Goal: Information Seeking & Learning: Learn about a topic

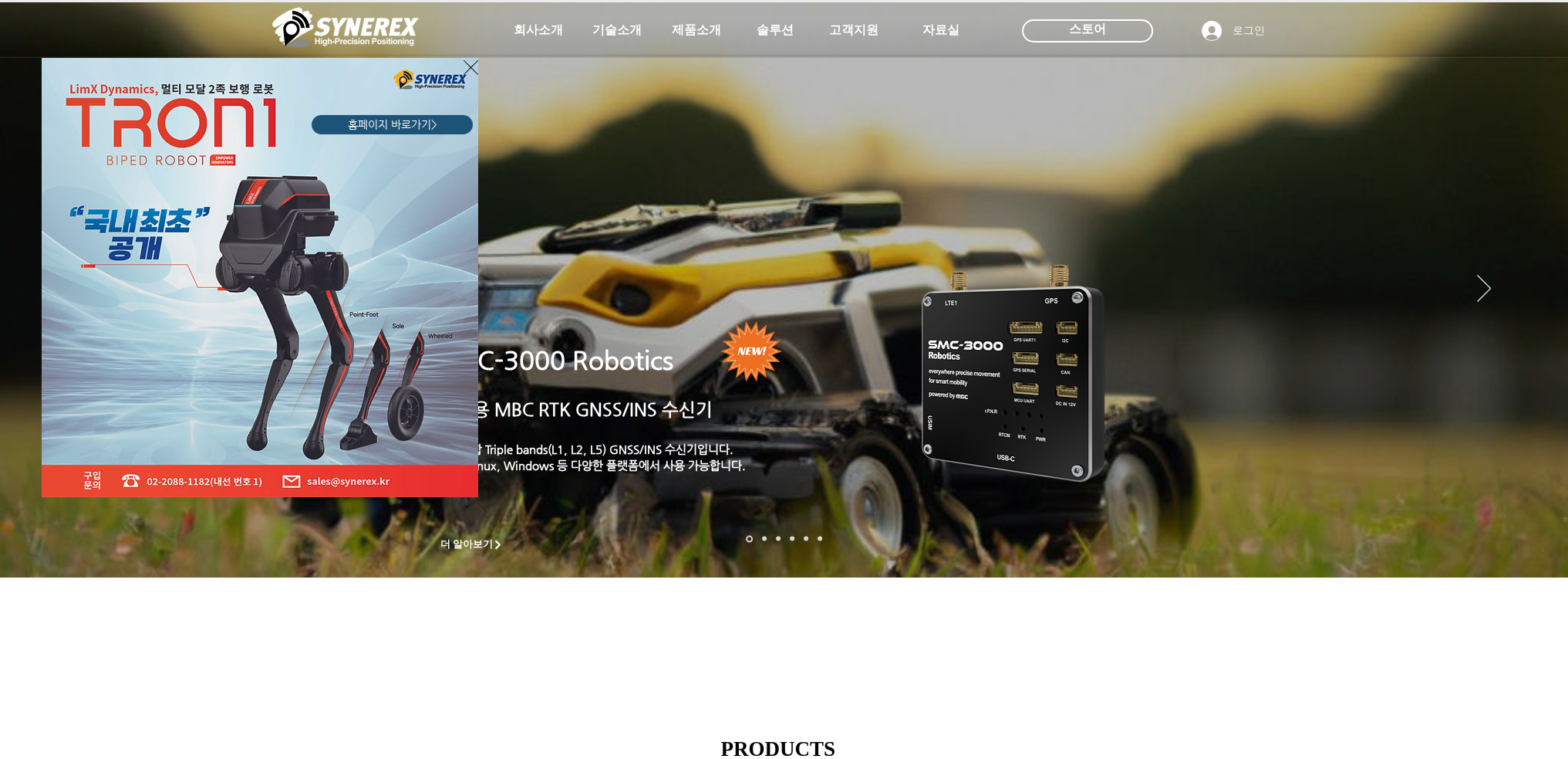
click at [470, 67] on icon "사이트로 돌아가기" at bounding box center [471, 68] width 15 height 15
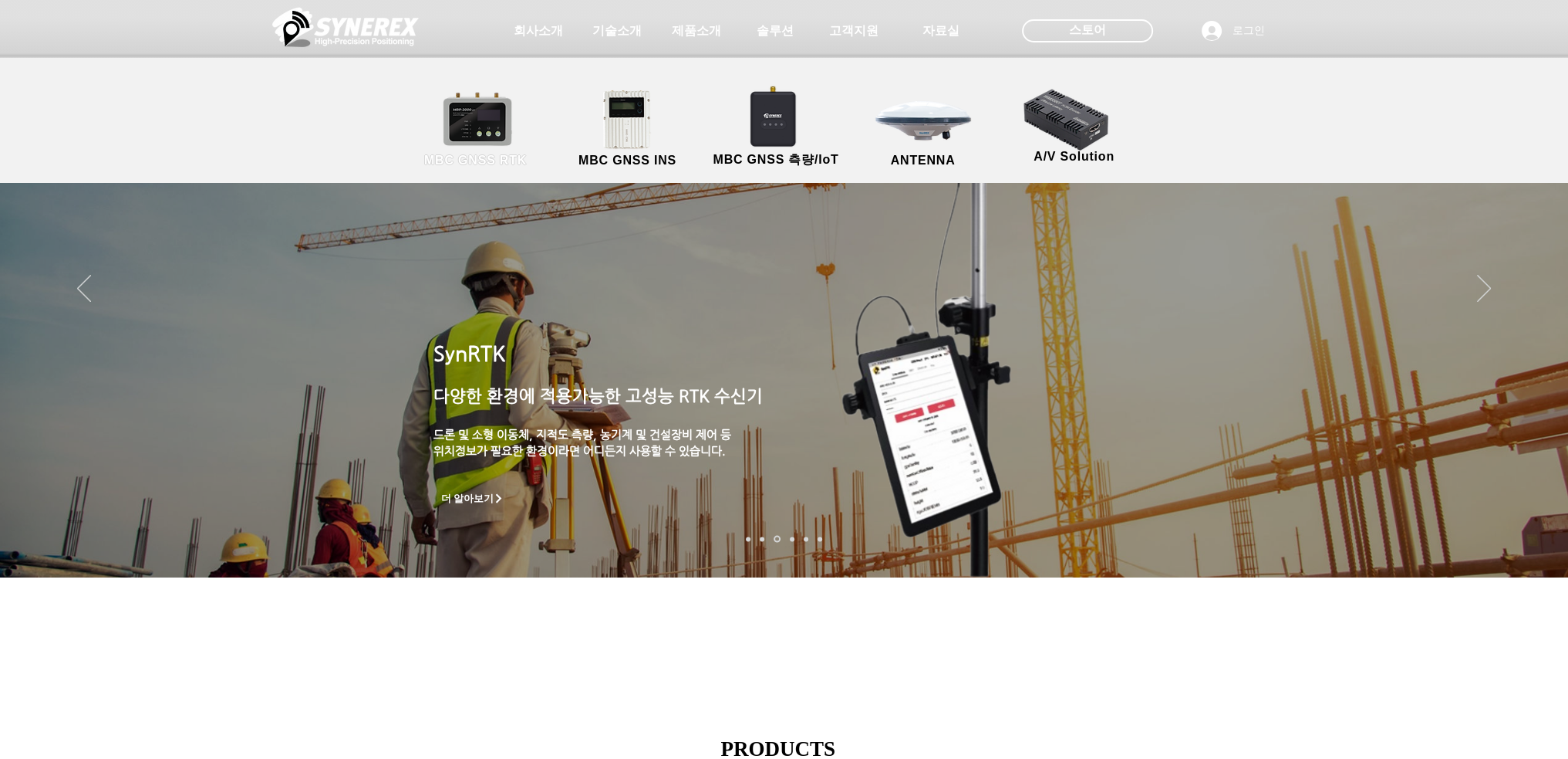
click at [466, 127] on link "MBC GNSS RTK" at bounding box center [476, 129] width 139 height 81
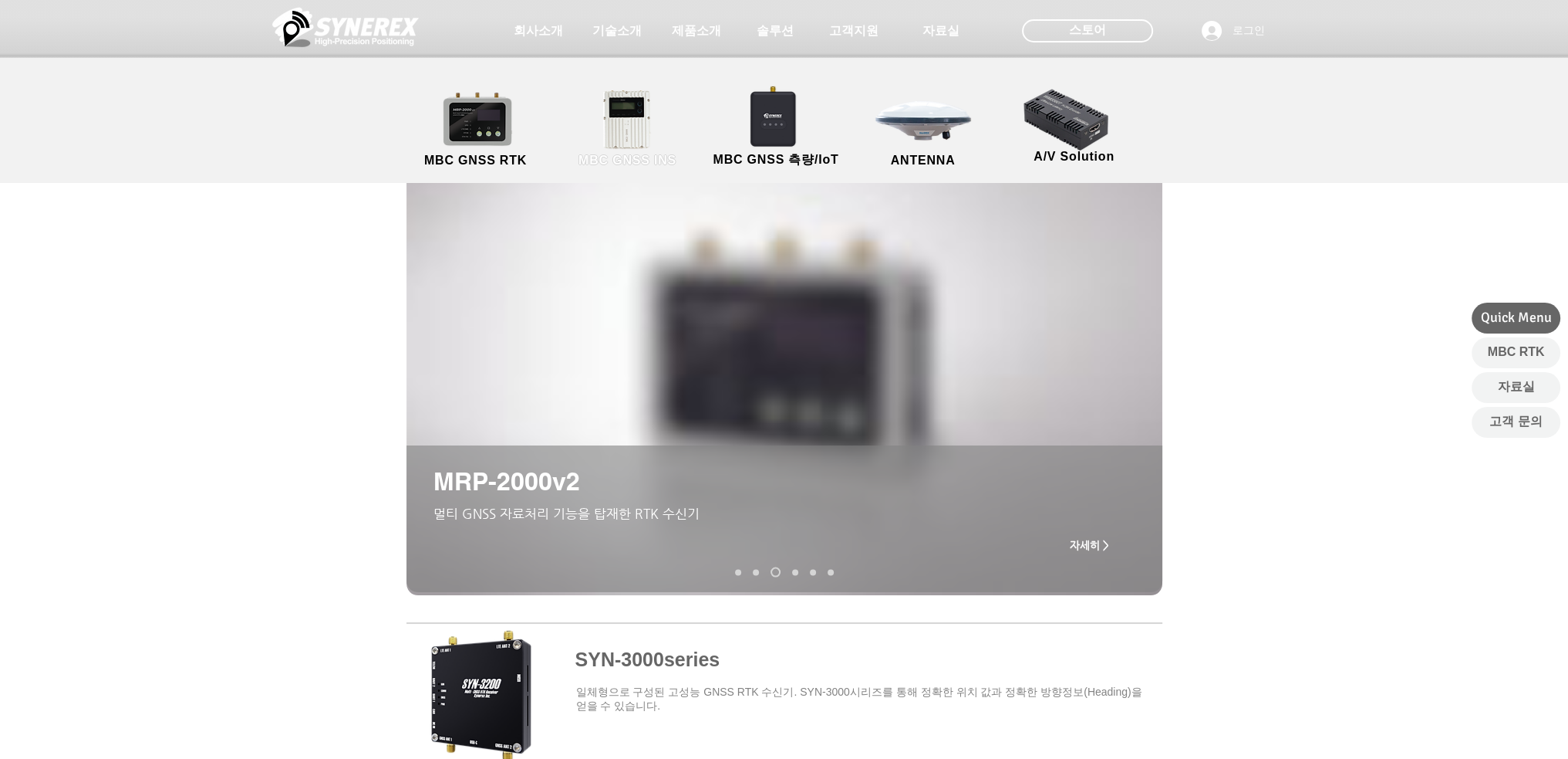
click at [618, 120] on link "MBC GNSS INS" at bounding box center [628, 129] width 139 height 81
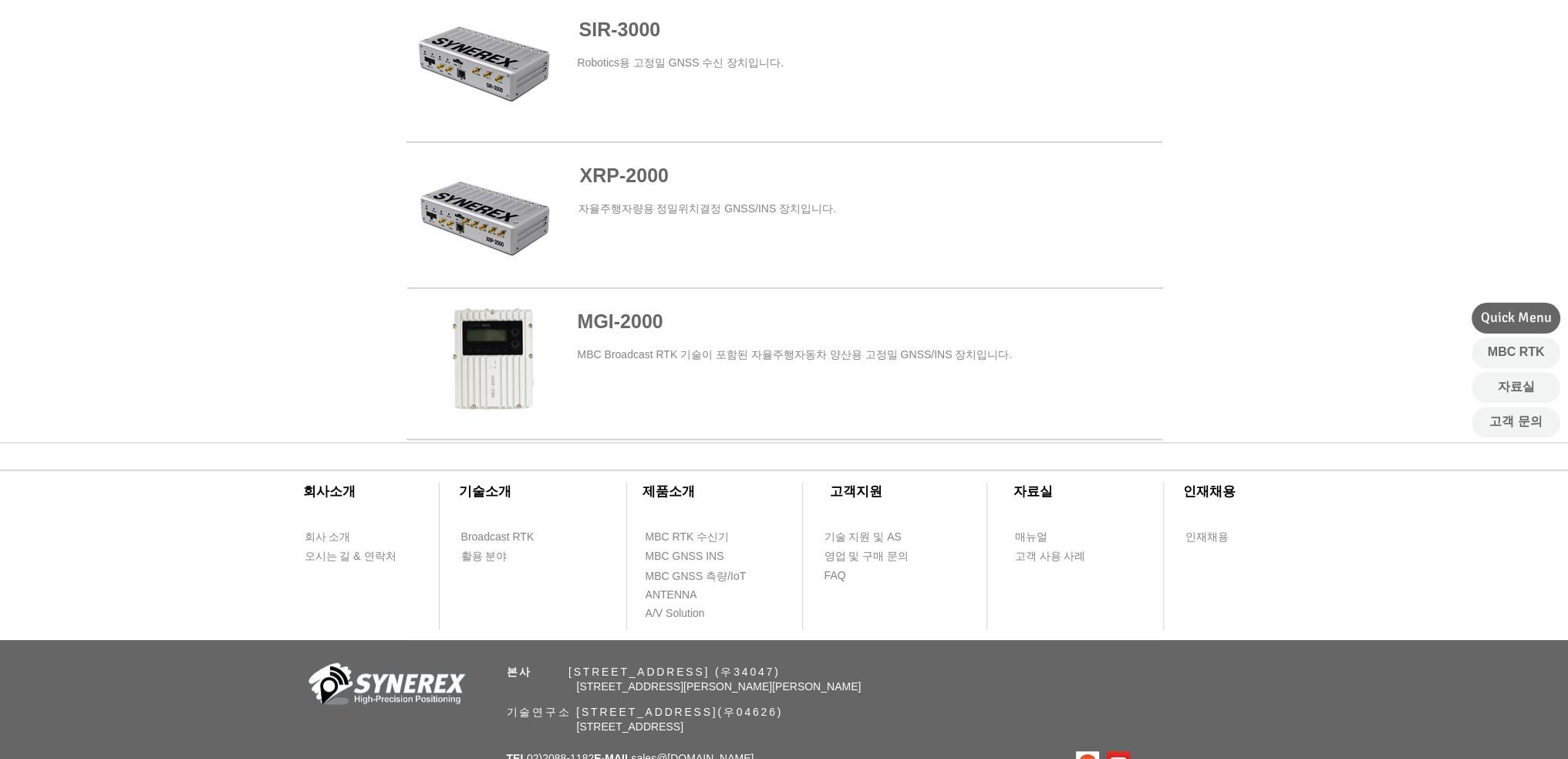
scroll to position [1013, 0]
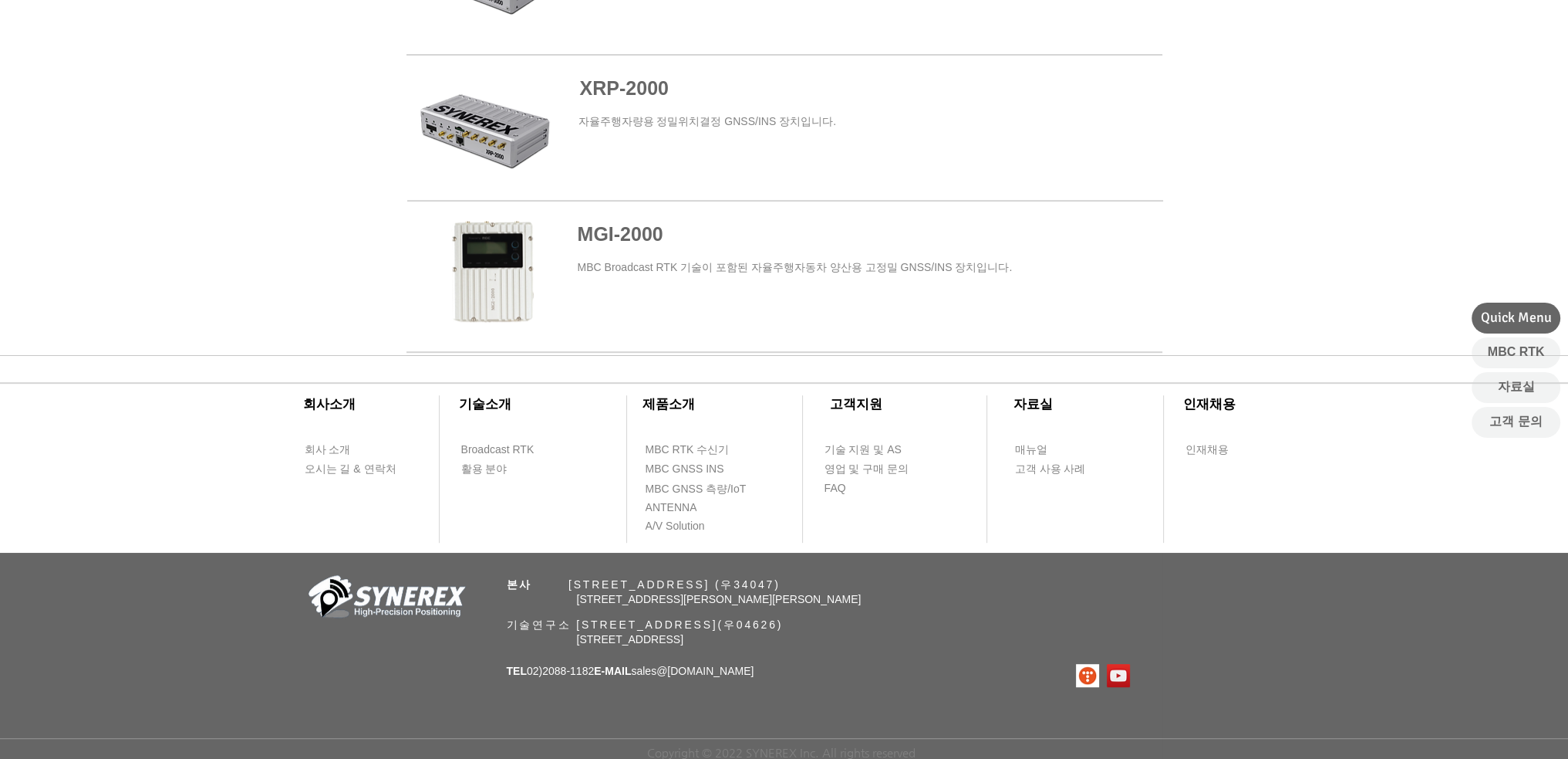
click at [511, 135] on span at bounding box center [786, 128] width 756 height 140
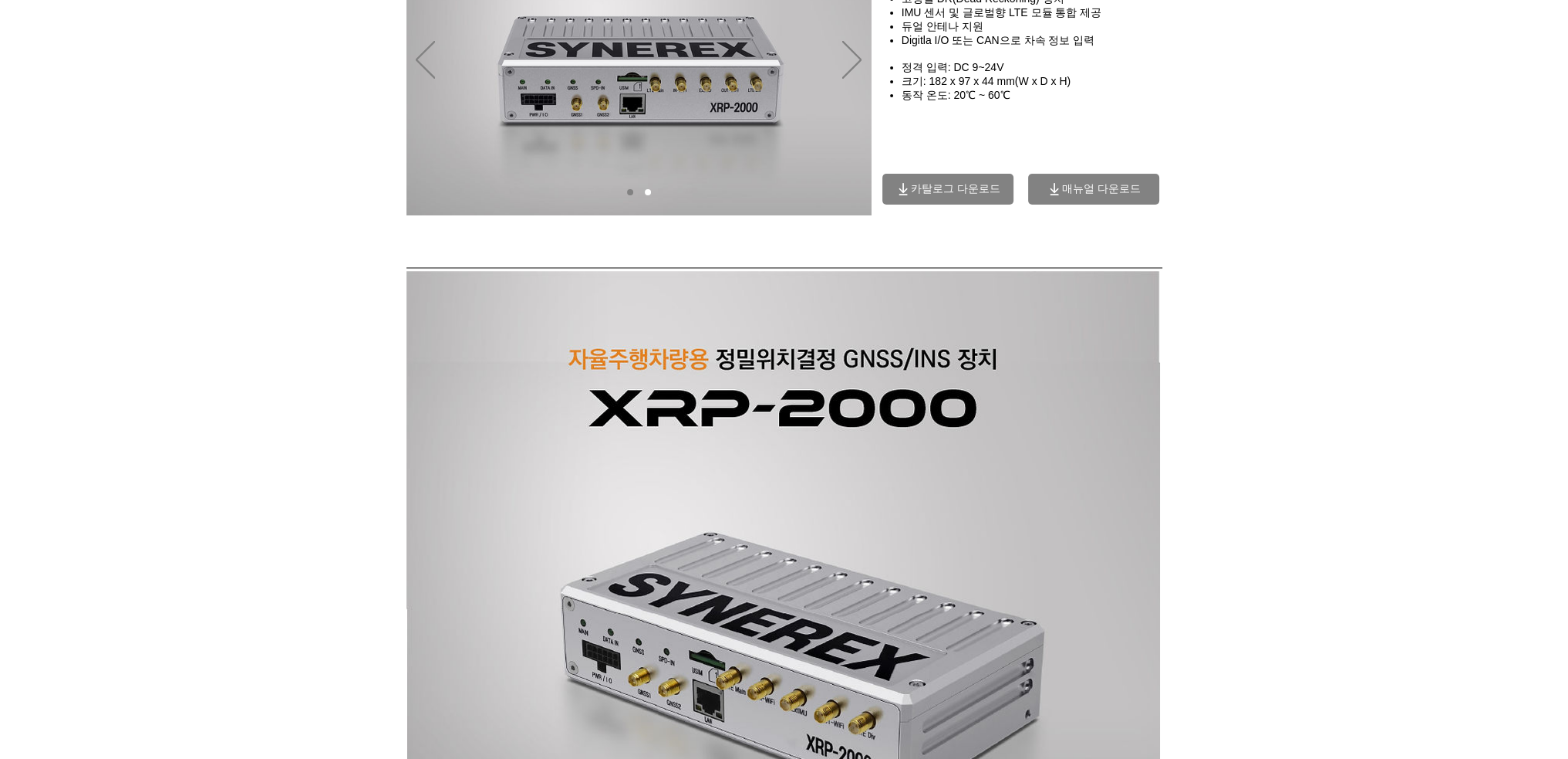
scroll to position [195, 0]
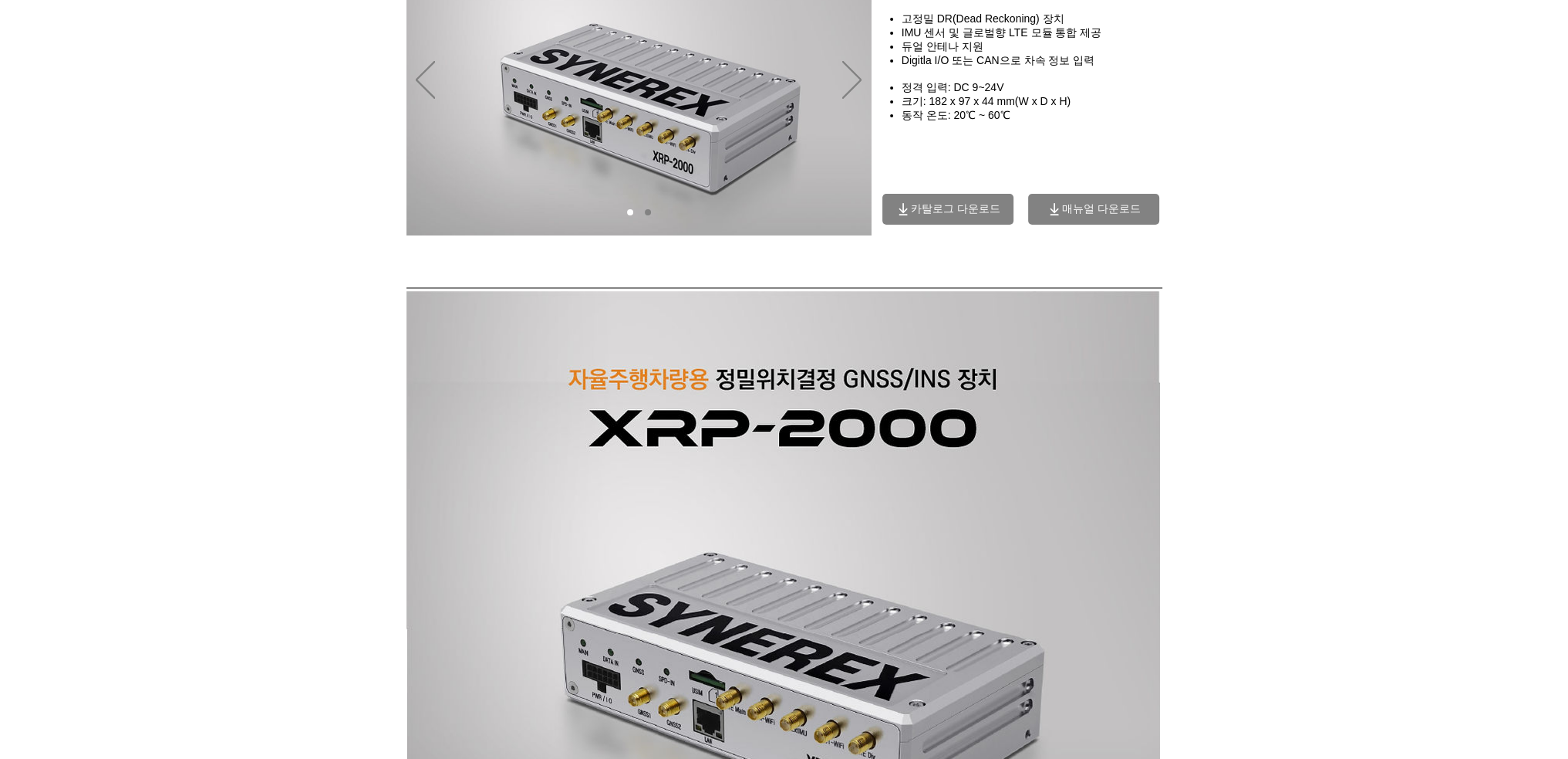
drag, startPoint x: 1033, startPoint y: 40, endPoint x: 996, endPoint y: 37, distance: 37.1
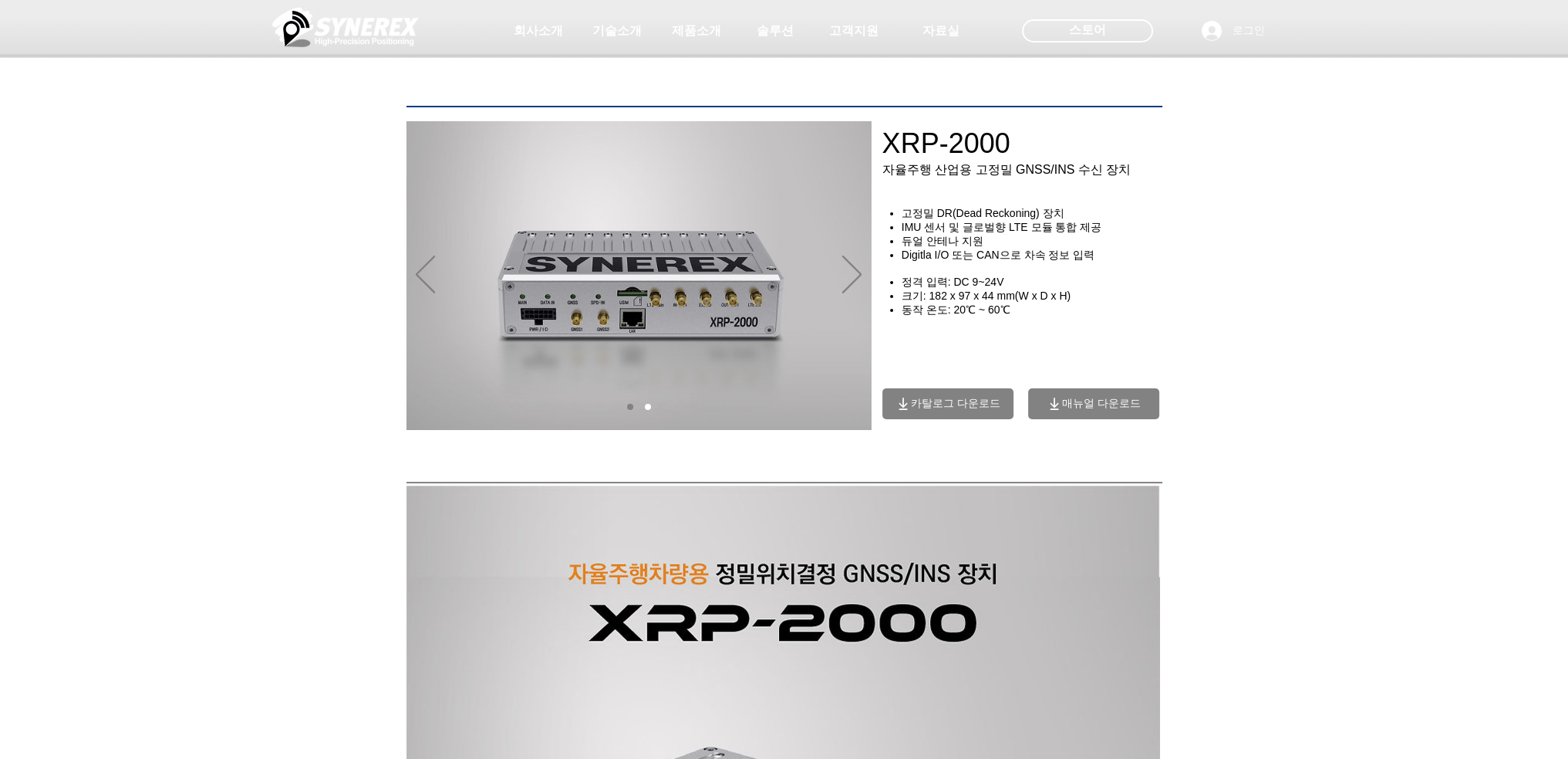
click at [945, 411] on span "카탈로그 다운로드" at bounding box center [955, 403] width 89 height 14
click at [948, 411] on span "카탈로그 다운로드" at bounding box center [955, 403] width 89 height 14
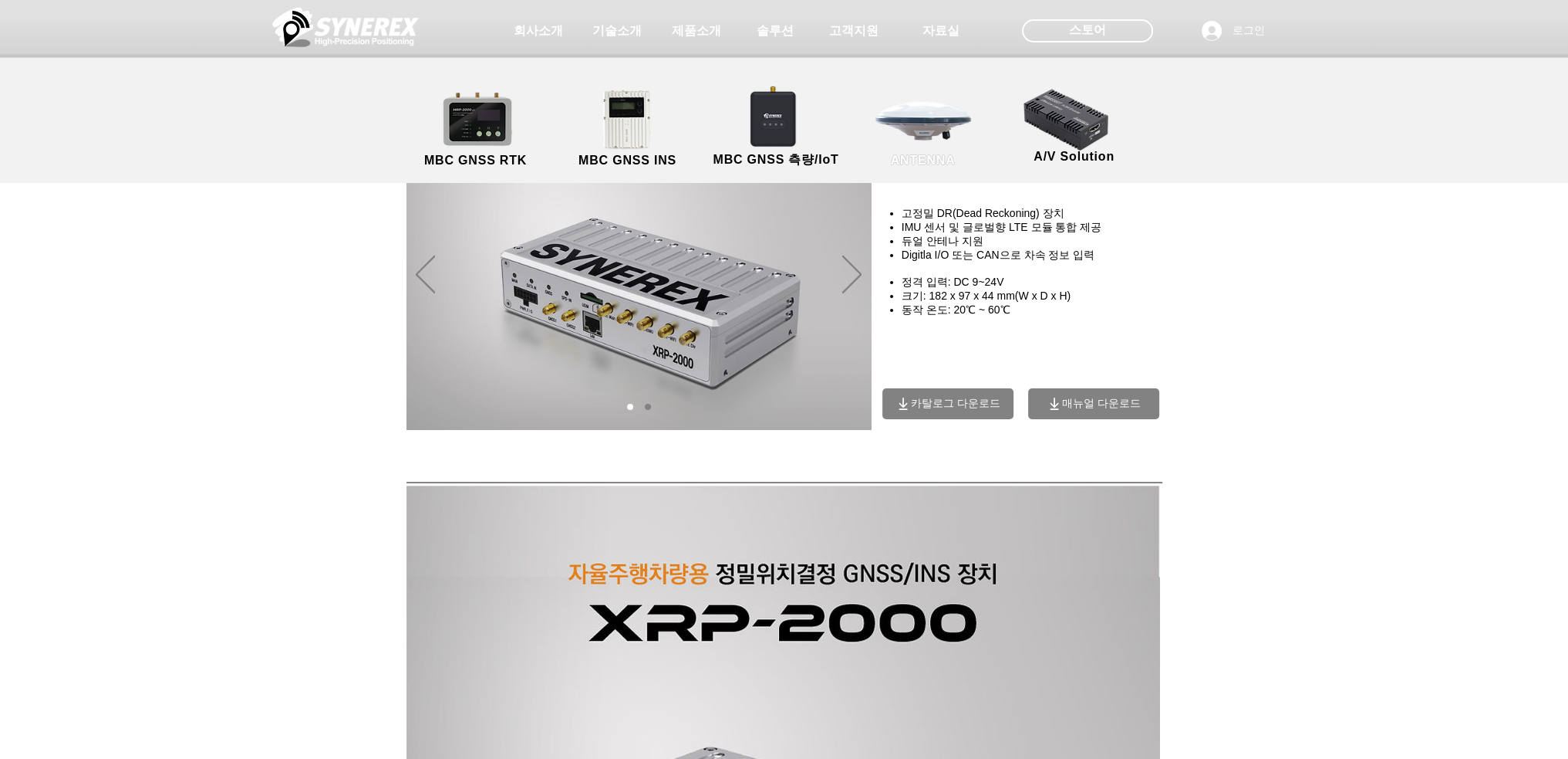
click at [947, 126] on link "ANTENNA" at bounding box center [923, 129] width 139 height 81
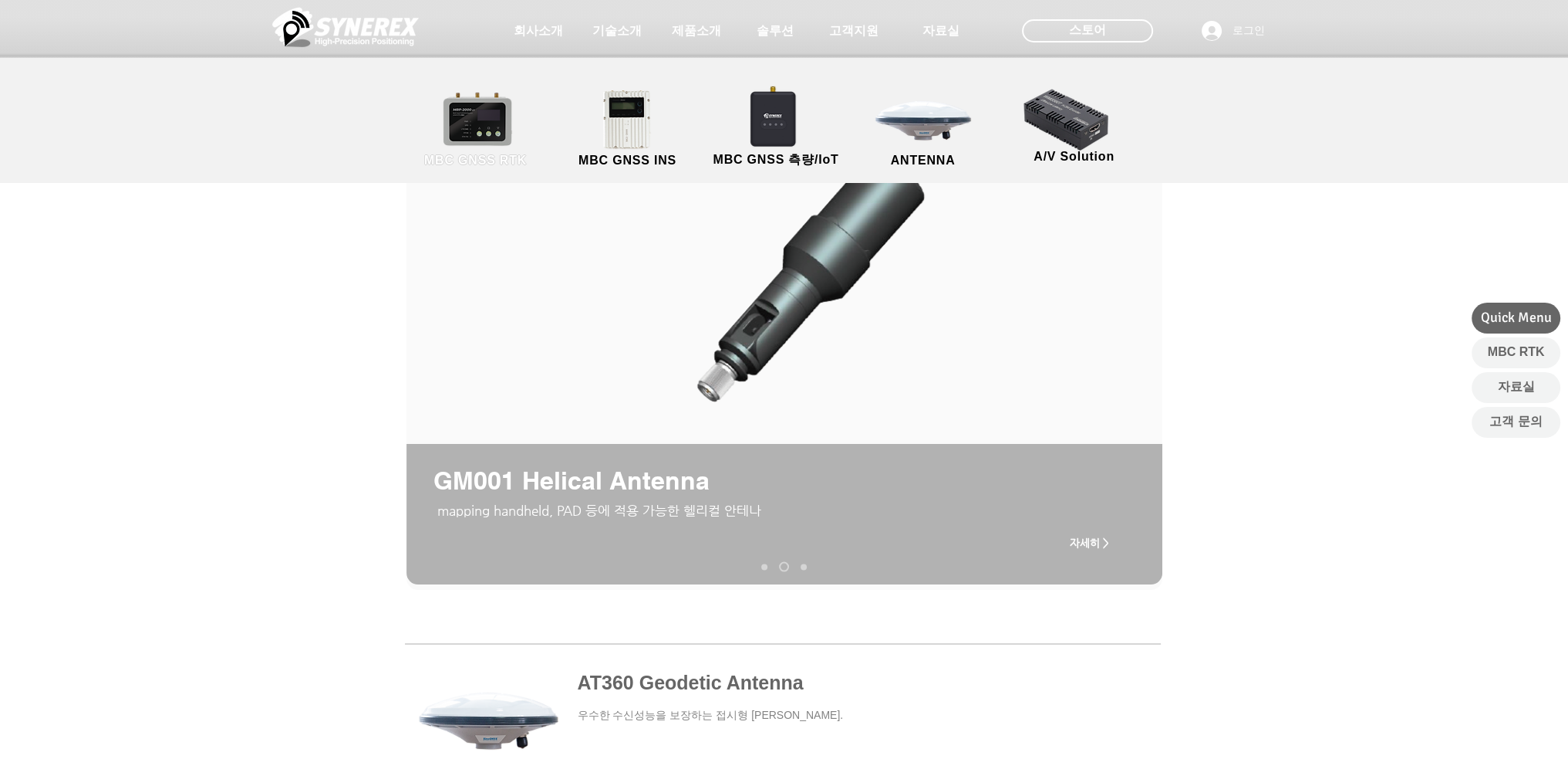
click at [481, 127] on link "MBC GNSS RTK" at bounding box center [476, 129] width 139 height 81
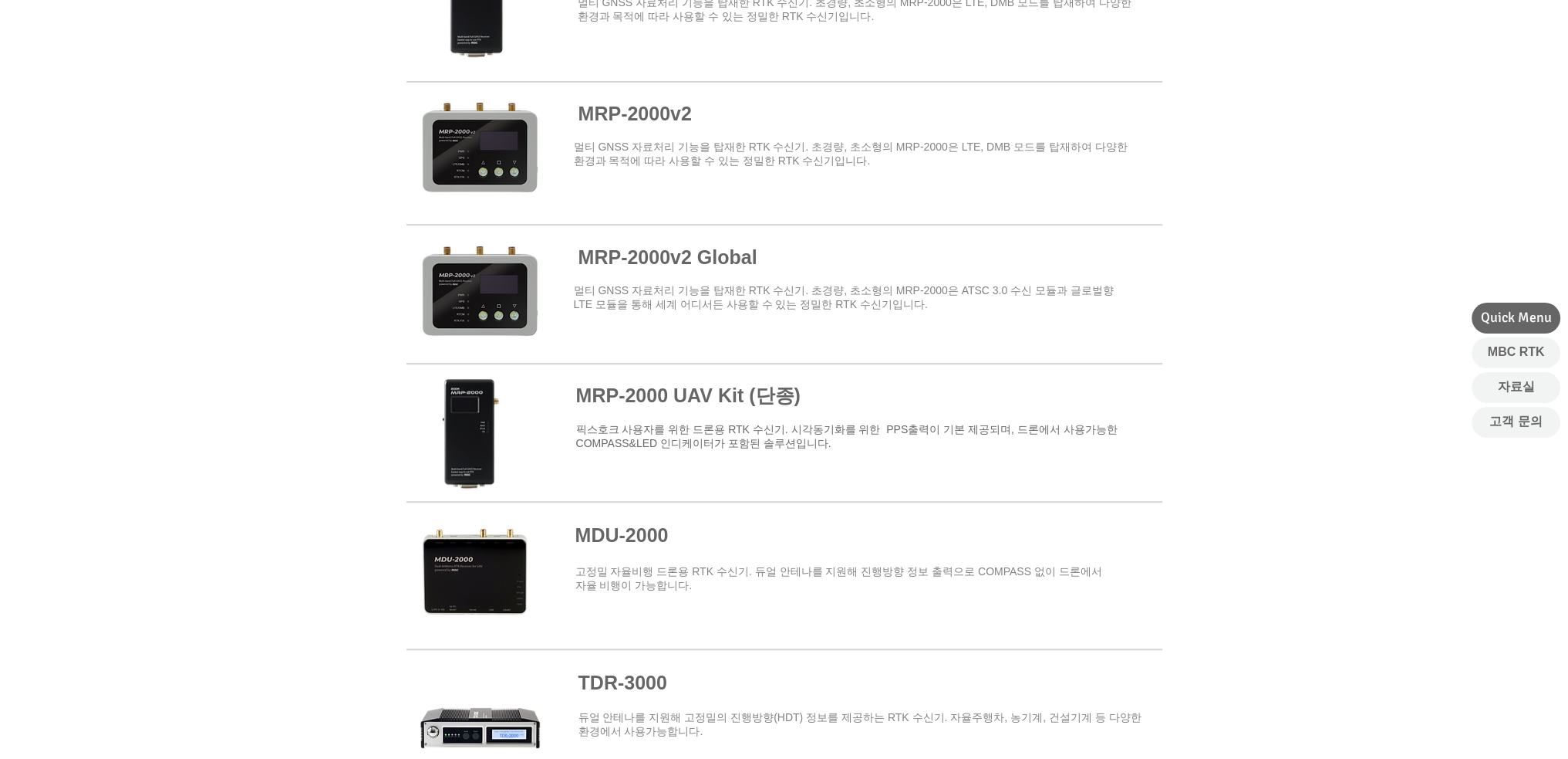
scroll to position [1543, 0]
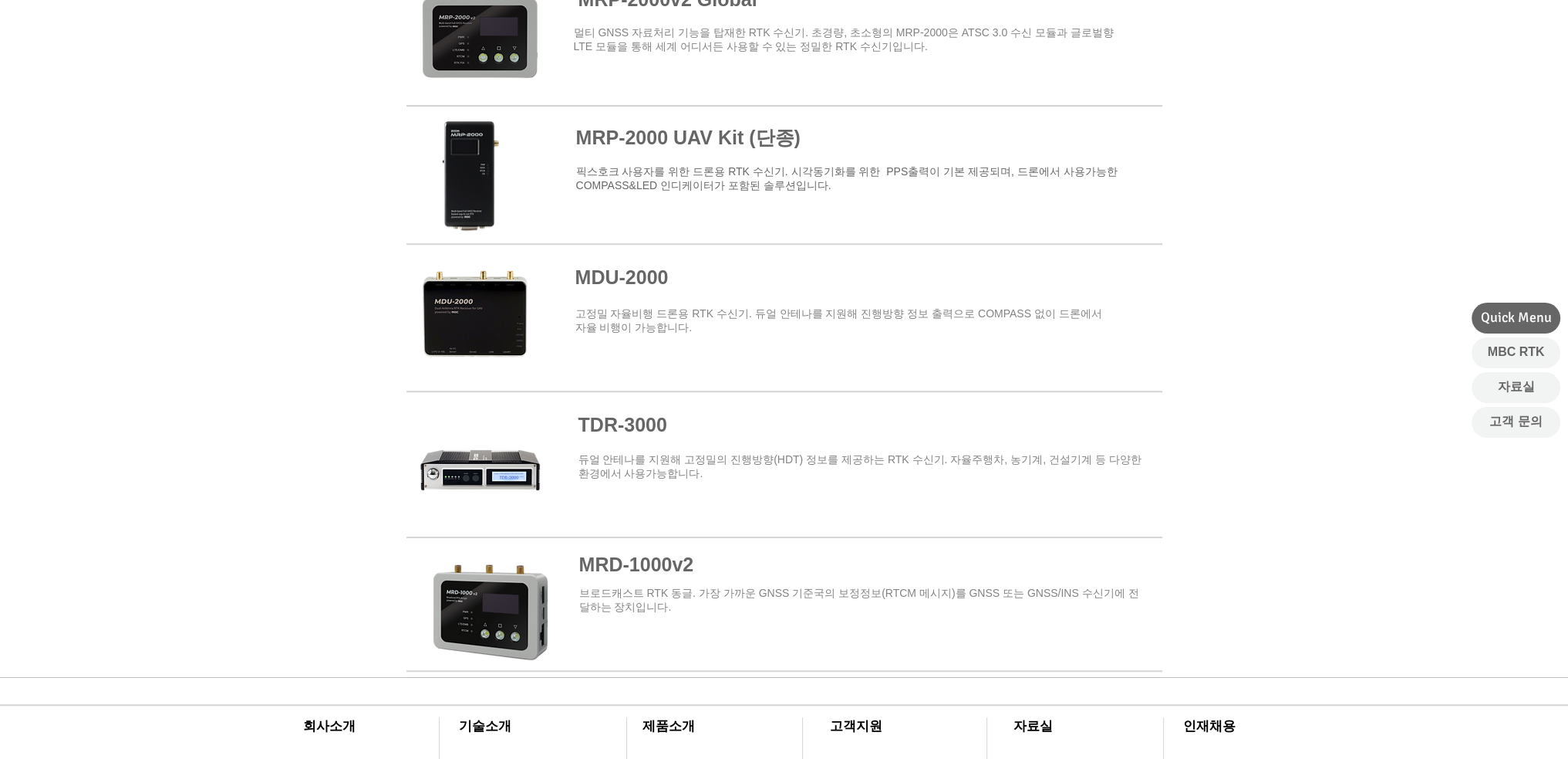
click at [635, 420] on span at bounding box center [784, 455] width 756 height 123
